Goal: Information Seeking & Learning: Learn about a topic

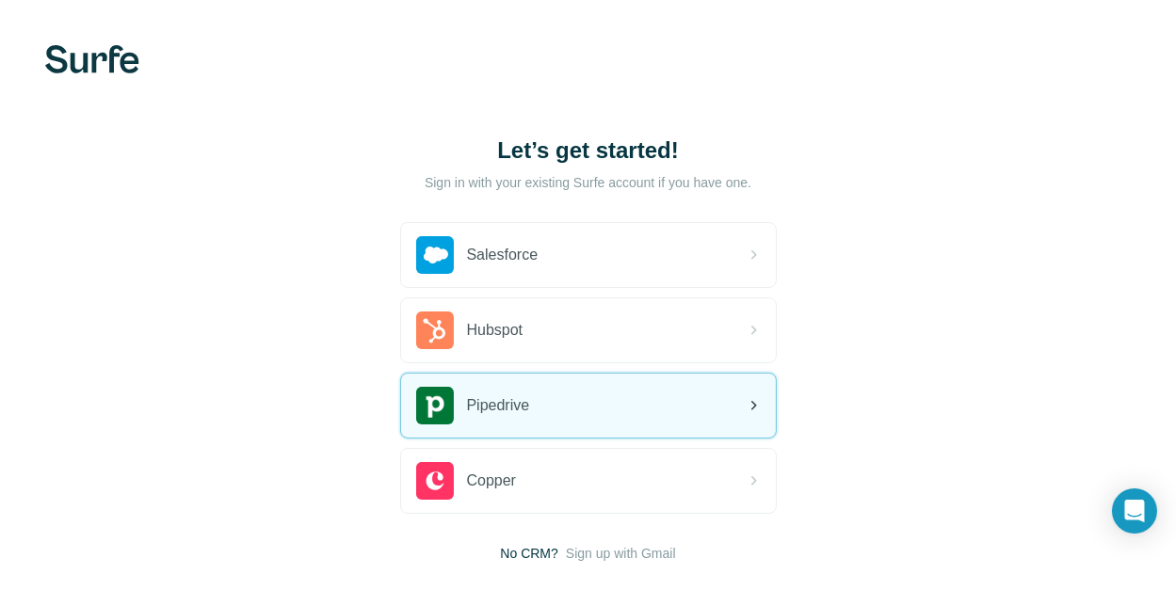
click at [563, 417] on div "Pipedrive" at bounding box center [588, 406] width 375 height 64
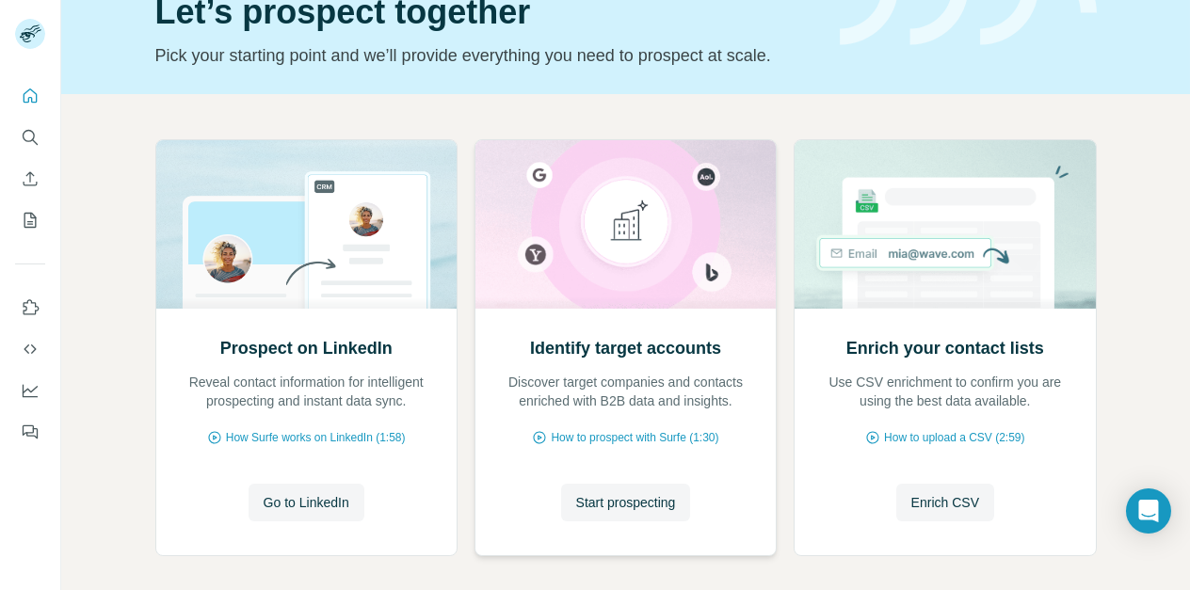
scroll to position [180, 0]
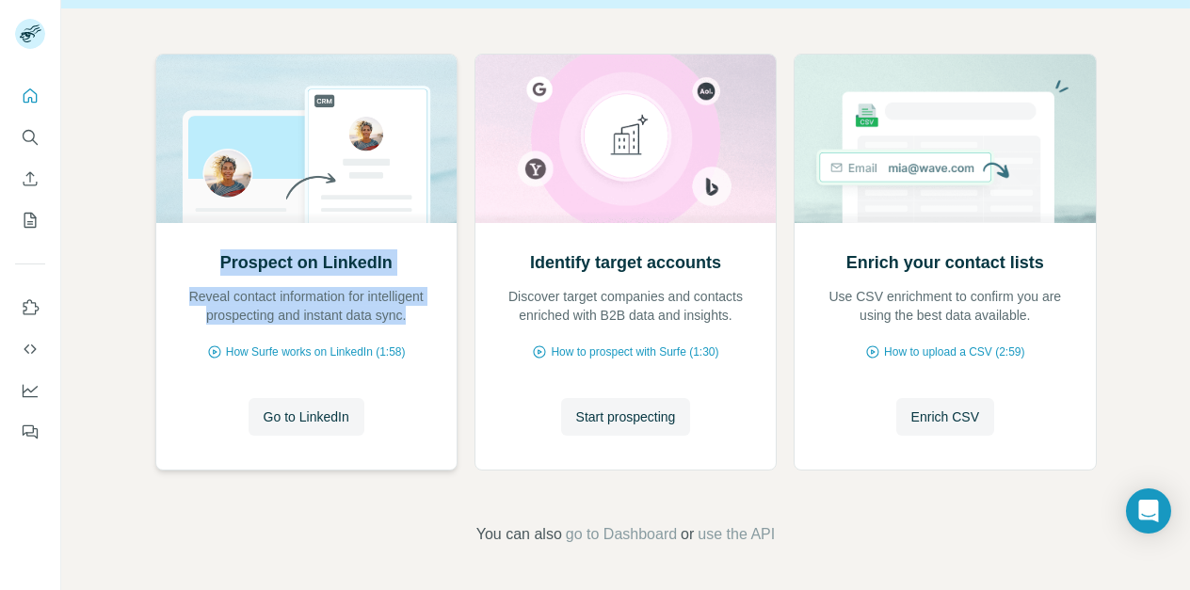
drag, startPoint x: 214, startPoint y: 255, endPoint x: 427, endPoint y: 308, distance: 220.2
click at [427, 308] on div "Prospect on LinkedIn Reveal contact information for intelligent prospecting and…" at bounding box center [306, 287] width 263 height 75
copy div "Prospect on LinkedIn Reveal contact information for intelligent prospecting and…"
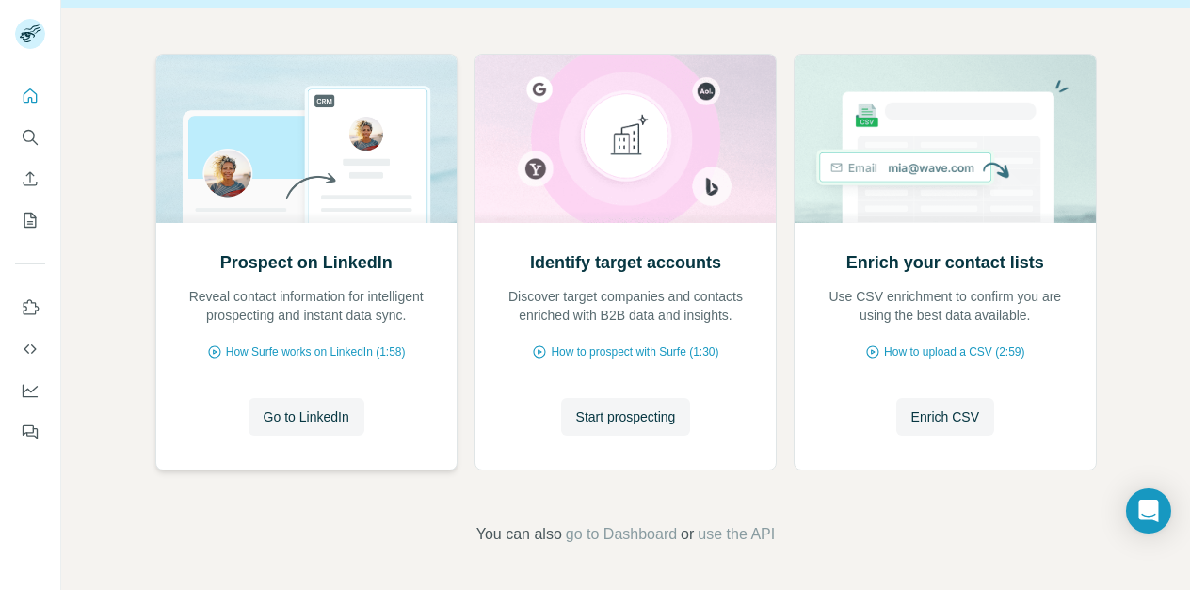
click at [407, 438] on div "Prospect on LinkedIn Reveal contact information for intelligent prospecting and…" at bounding box center [306, 346] width 300 height 247
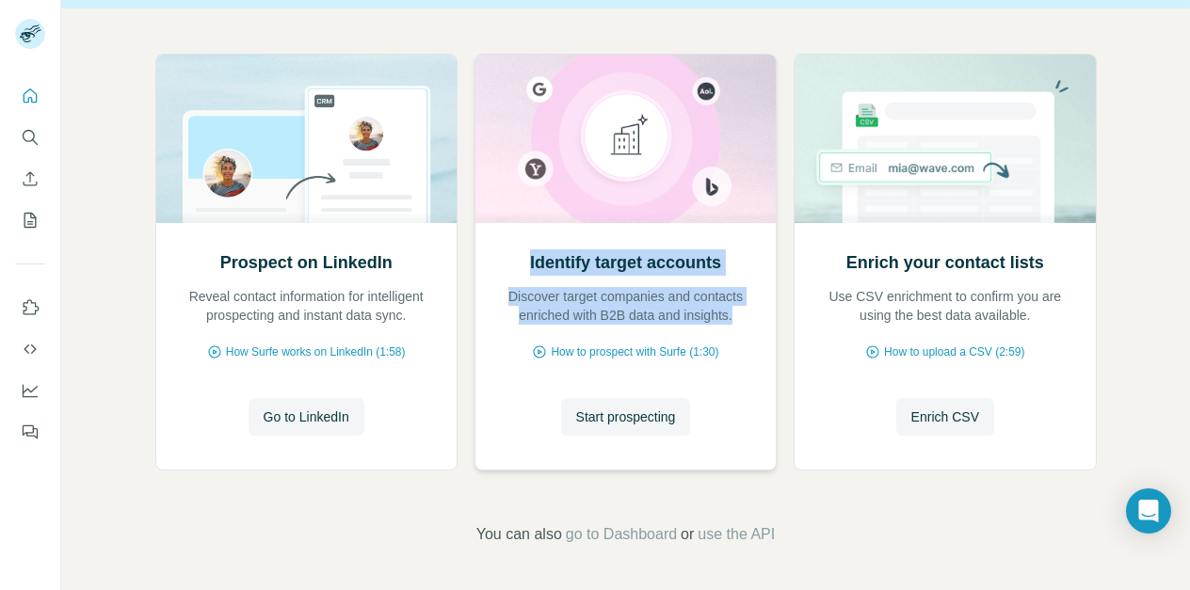
drag, startPoint x: 519, startPoint y: 253, endPoint x: 747, endPoint y: 323, distance: 238.3
click at [747, 323] on div "Identify target accounts Discover target companies and contacts enriched with B…" at bounding box center [625, 287] width 263 height 75
copy div "Identify target accounts Discover target companies and contacts enriched with B…"
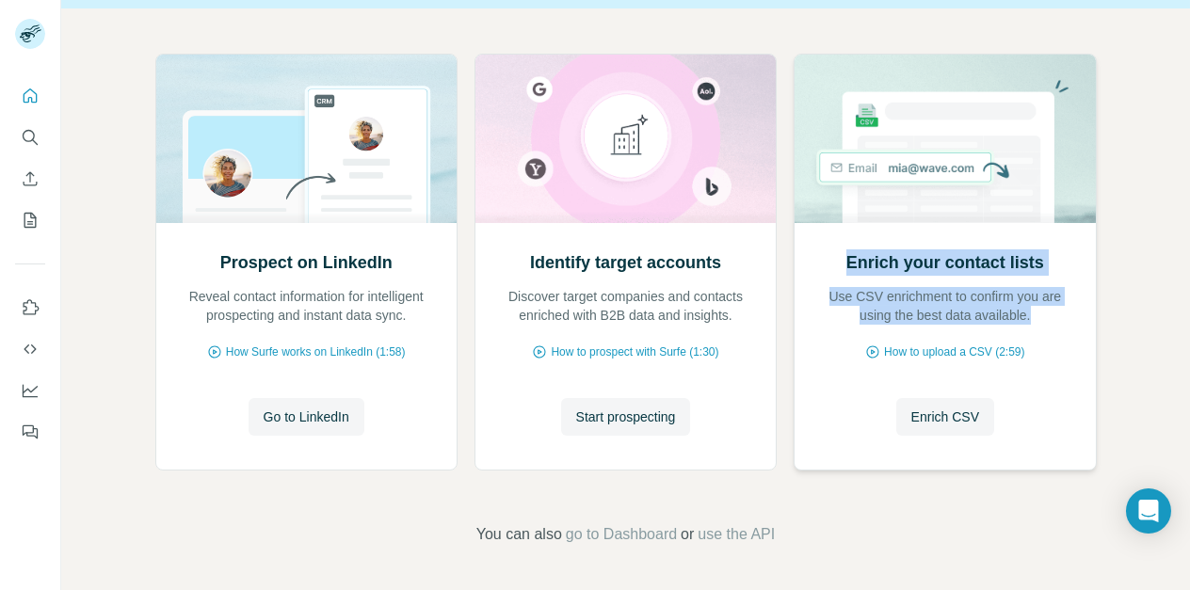
drag, startPoint x: 842, startPoint y: 258, endPoint x: 1069, endPoint y: 315, distance: 234.1
click at [1069, 315] on div "Enrich your contact lists Use CSV enrichment to confirm you are using the best …" at bounding box center [945, 287] width 263 height 75
copy div "Enrich your contact lists Use CSV enrichment to confirm you are using the best …"
click at [327, 411] on span "Go to LinkedIn" at bounding box center [307, 417] width 86 height 19
